Goal: Information Seeking & Learning: Compare options

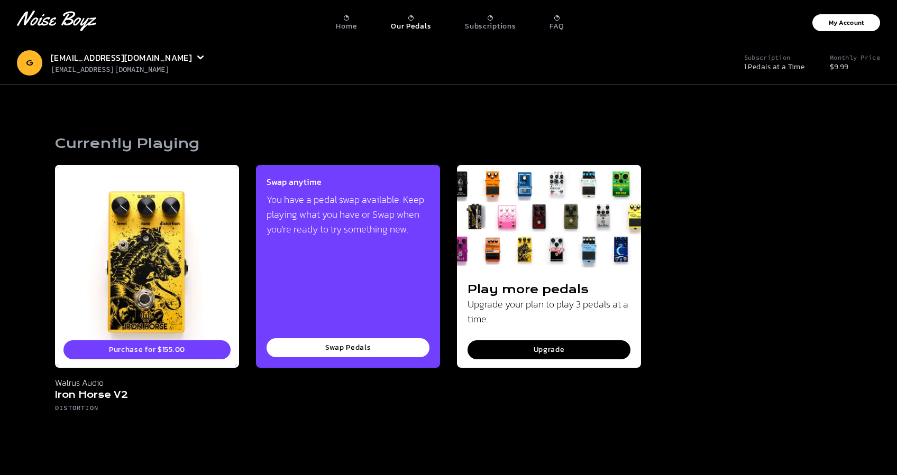
click at [411, 25] on p "Our Pedals" at bounding box center [411, 27] width 40 height 10
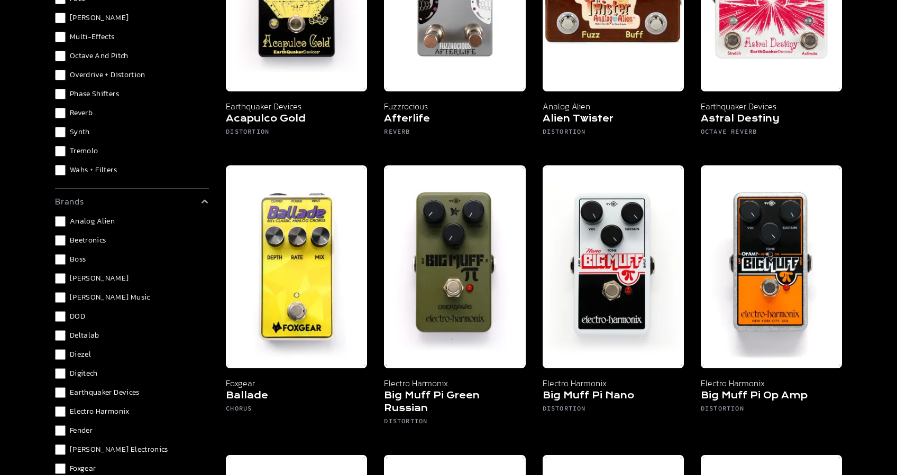
scroll to position [147, 0]
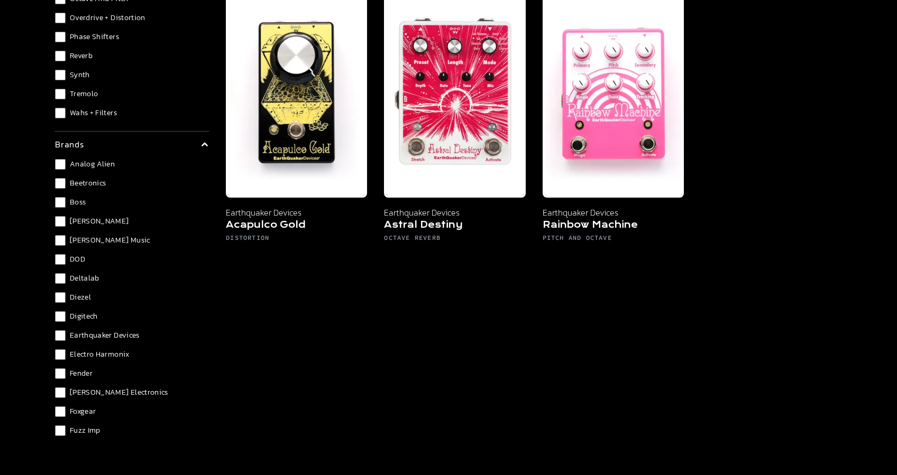
scroll to position [135, 0]
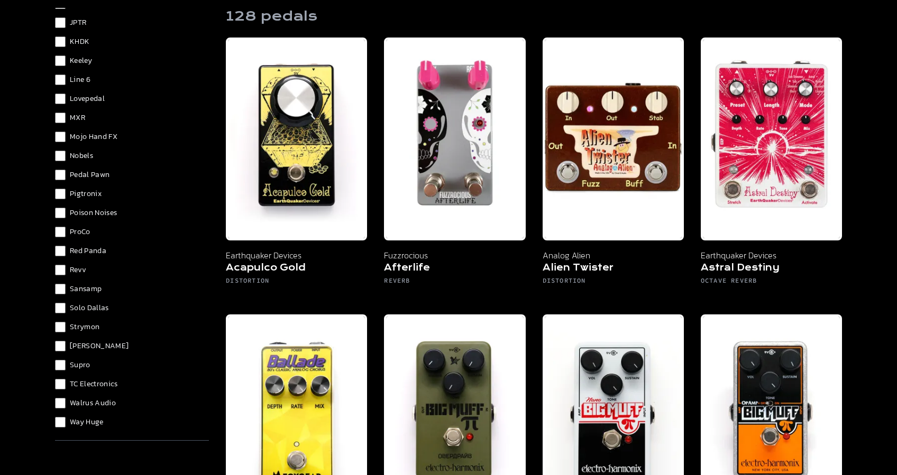
scroll to position [234, 0]
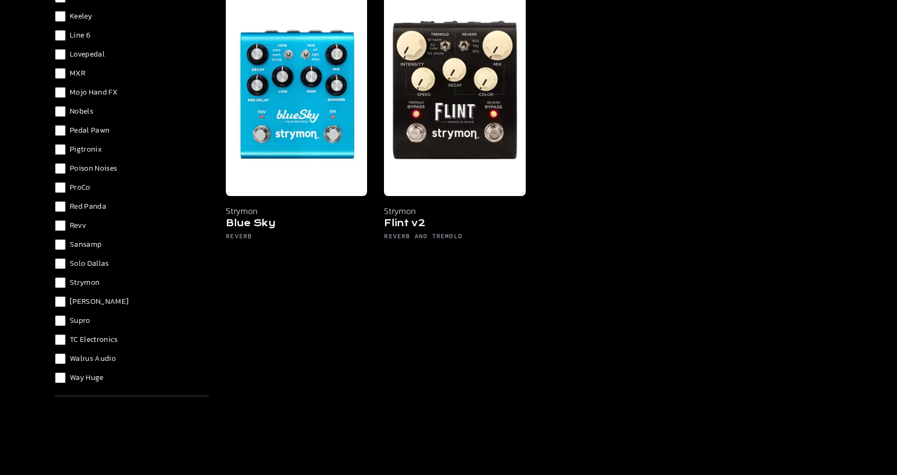
scroll to position [224, 0]
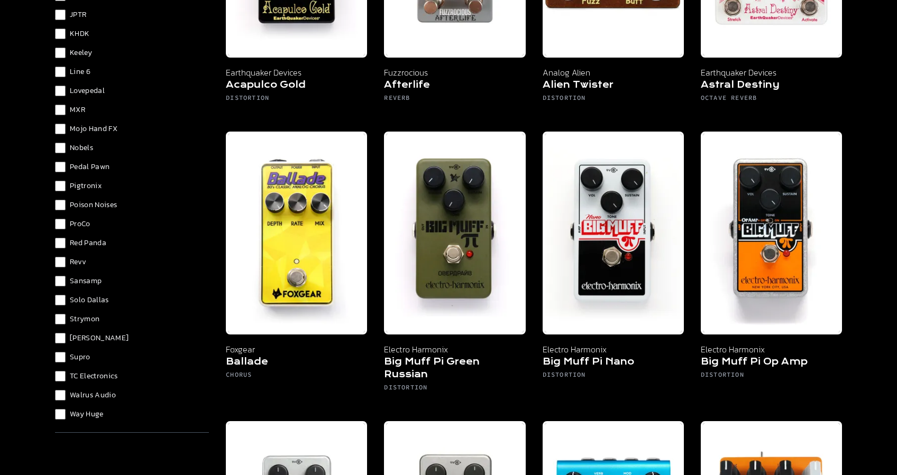
scroll to position [272, 0]
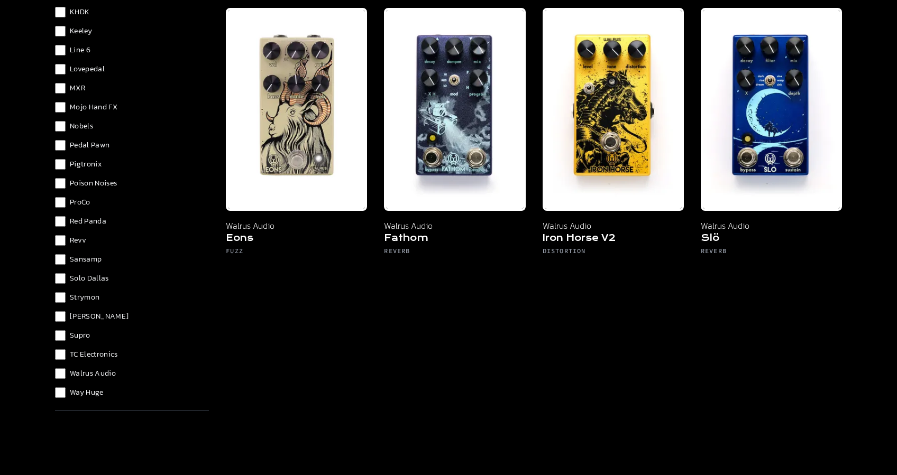
scroll to position [151, 0]
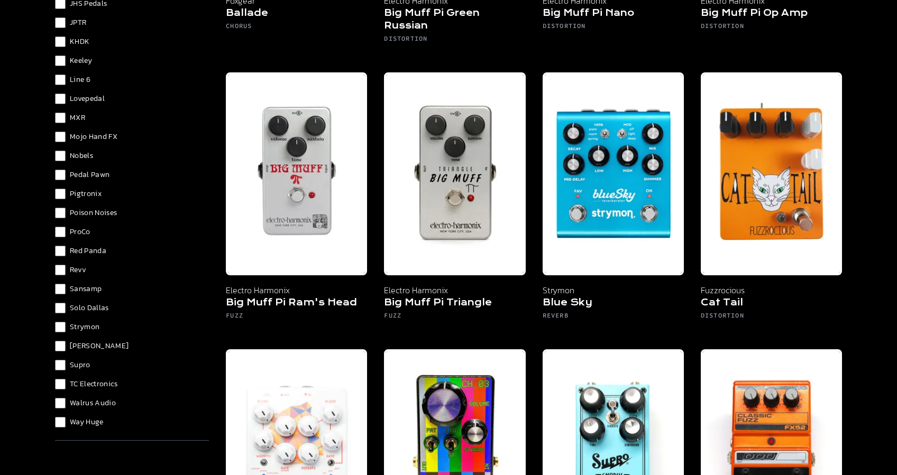
scroll to position [666, 0]
click at [63, 414] on div "Analog Alien Beetronics Boss [PERSON_NAME] [PERSON_NAME] Music DOD Deltalab Die…" at bounding box center [132, 52] width 154 height 753
click at [59, 430] on details "brands Analog Alien Beetronics Boss [PERSON_NAME] [PERSON_NAME] Music DOD Delta…" at bounding box center [132, 44] width 154 height 793
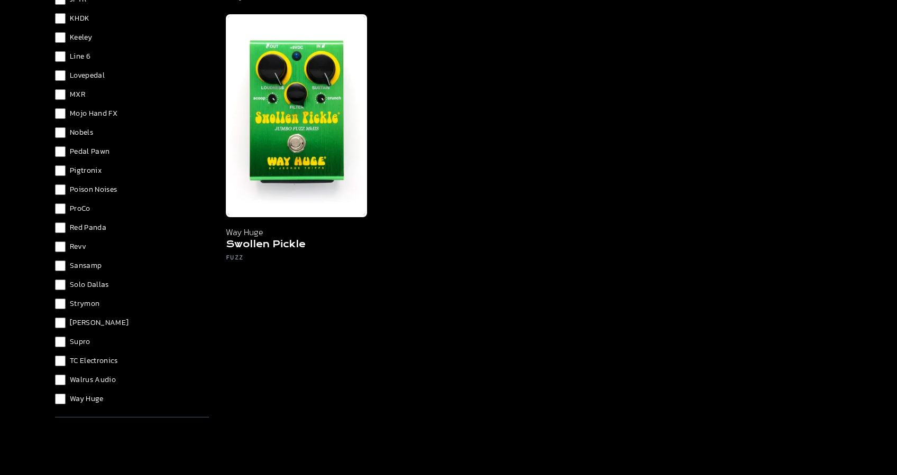
scroll to position [252, 0]
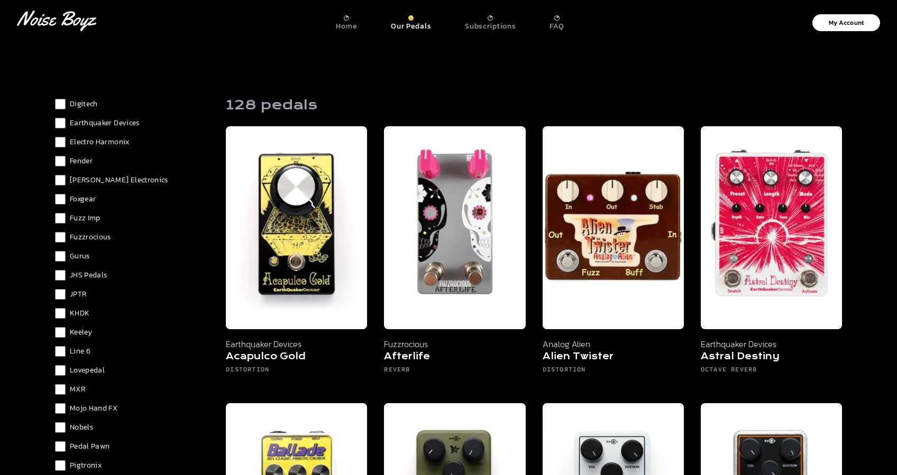
scroll to position [491, 0]
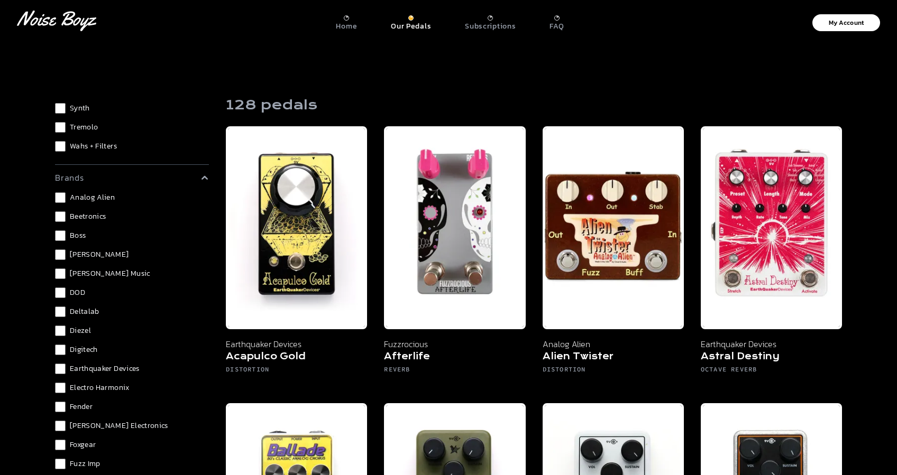
scroll to position [251, 0]
